Goal: Find specific page/section: Find specific page/section

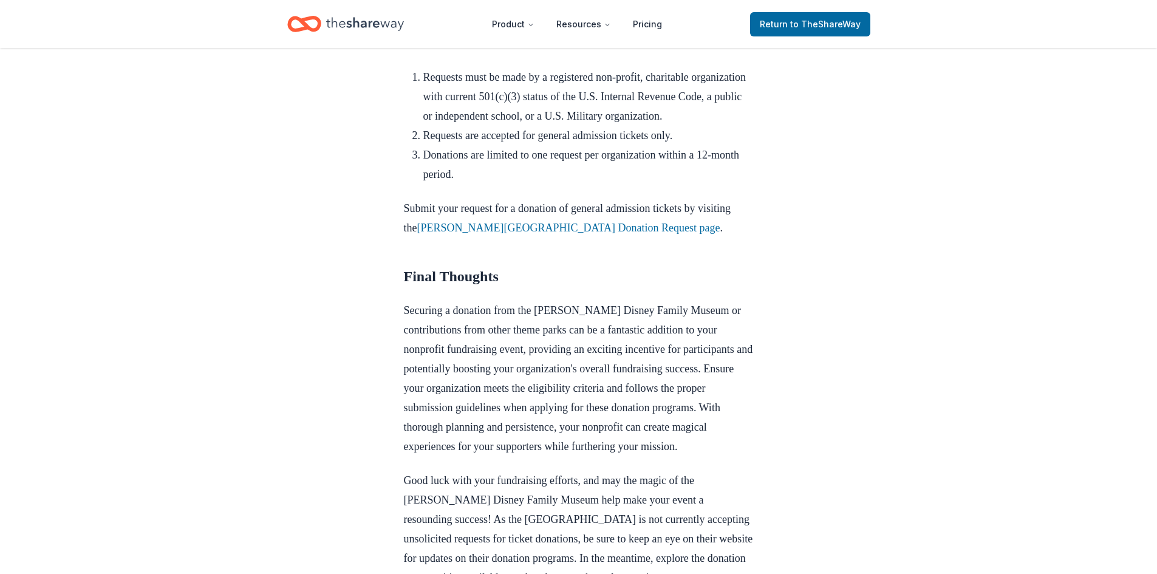
scroll to position [1580, 0]
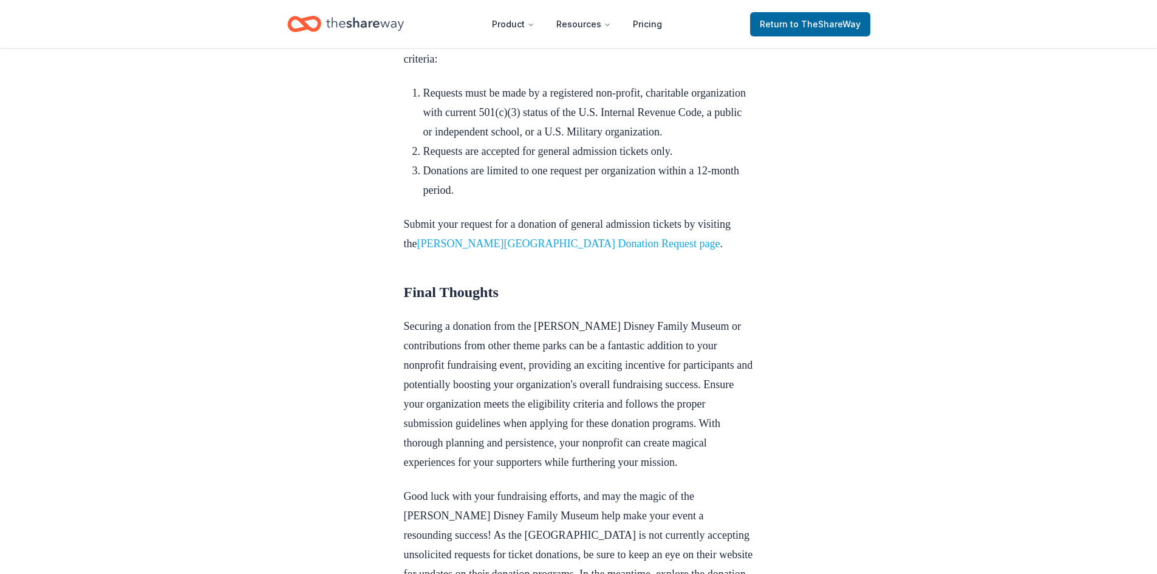
click at [627, 238] on link "[PERSON_NAME][GEOGRAPHIC_DATA] Donation Request page" at bounding box center [568, 244] width 303 height 12
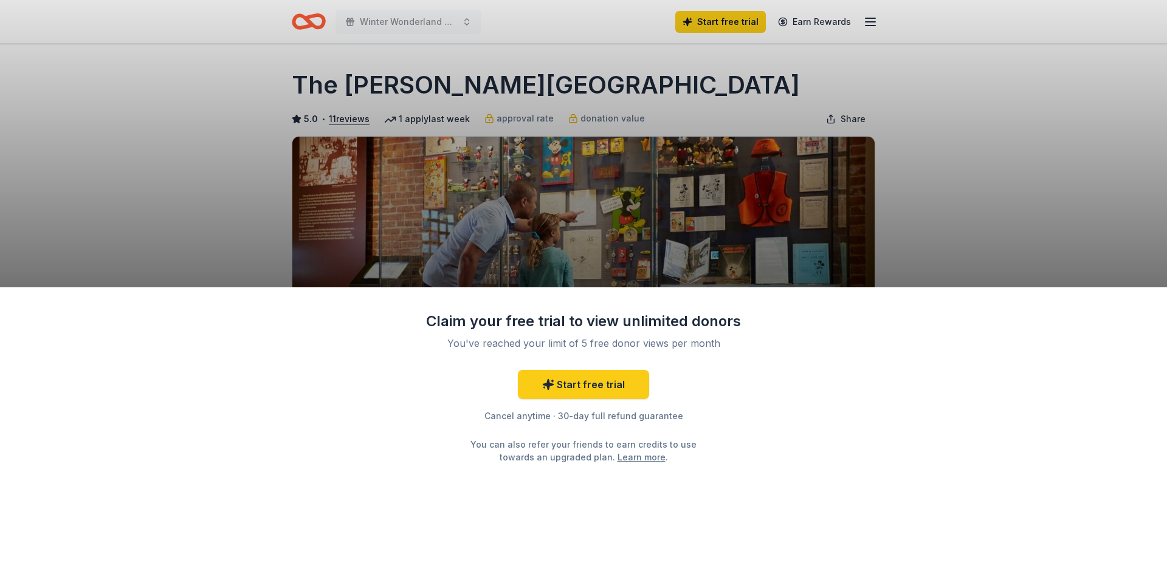
click at [679, 238] on div "Claim your free trial to view unlimited donors You've reached your limit of 5 f…" at bounding box center [583, 287] width 1167 height 574
click at [642, 107] on div "Claim your free trial to view unlimited donors You've reached your limit of 5 f…" at bounding box center [583, 287] width 1167 height 574
click at [646, 242] on div "Claim your free trial to view unlimited donors You've reached your limit of 5 f…" at bounding box center [583, 287] width 1167 height 574
click at [874, 23] on div "Claim your free trial to view unlimited donors You've reached your limit of 5 f…" at bounding box center [583, 287] width 1167 height 574
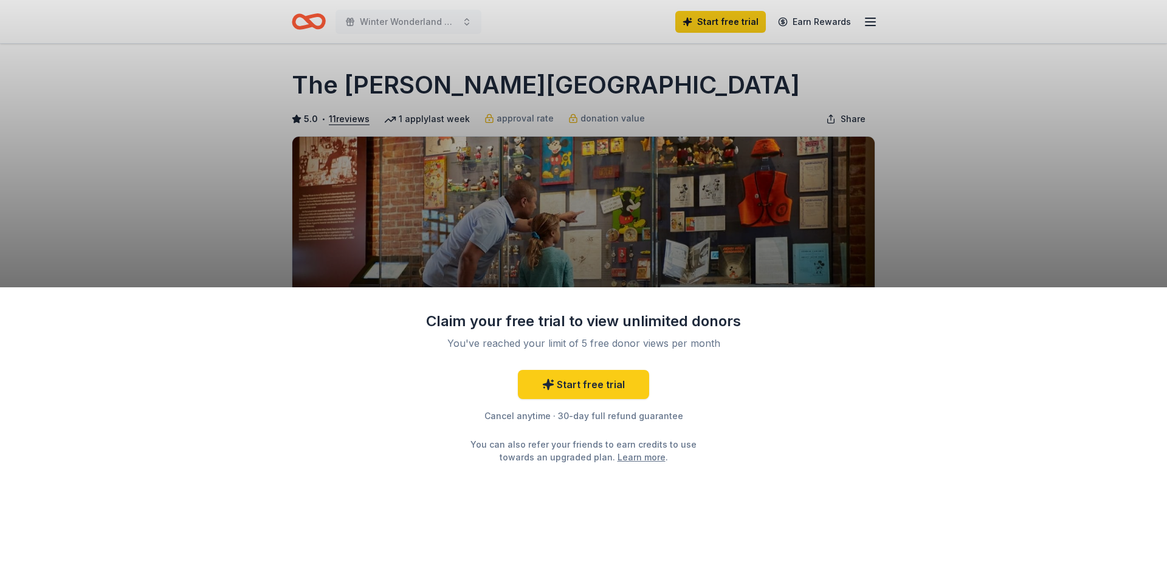
click at [792, 26] on div "Claim your free trial to view unlimited donors You've reached your limit of 5 f…" at bounding box center [583, 287] width 1167 height 574
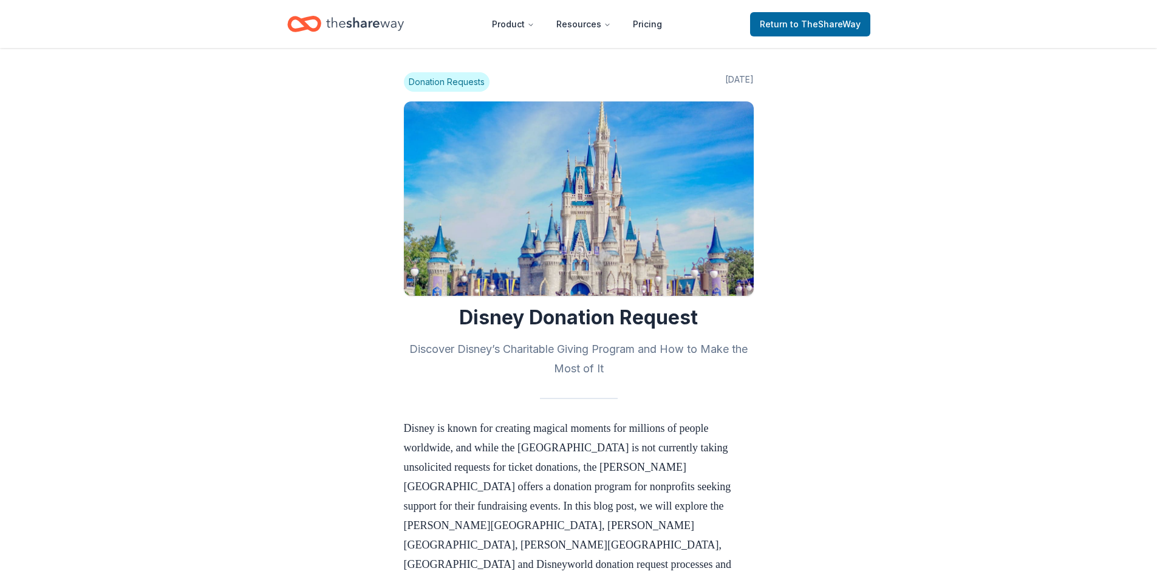
scroll to position [1577, 0]
